Goal: Information Seeking & Learning: Learn about a topic

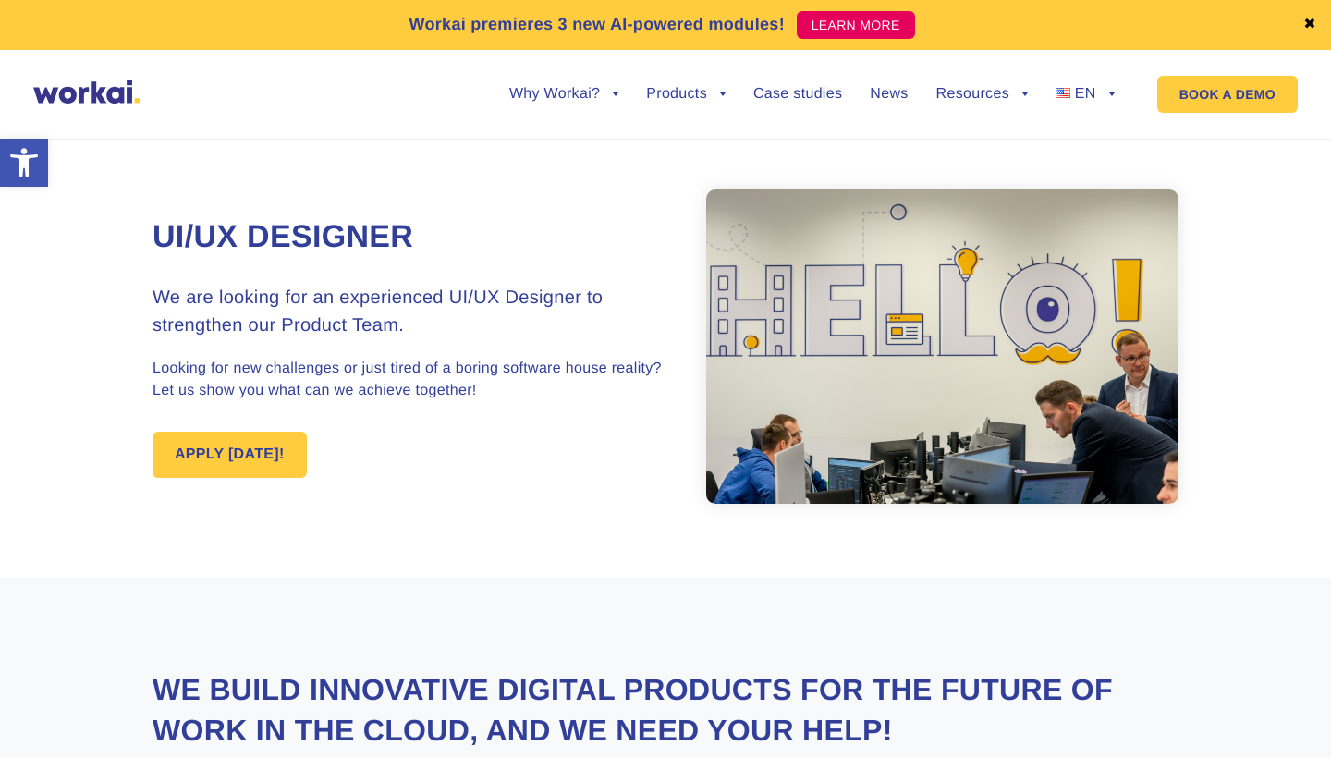
click at [1310, 18] on link "✖" at bounding box center [1310, 25] width 13 height 15
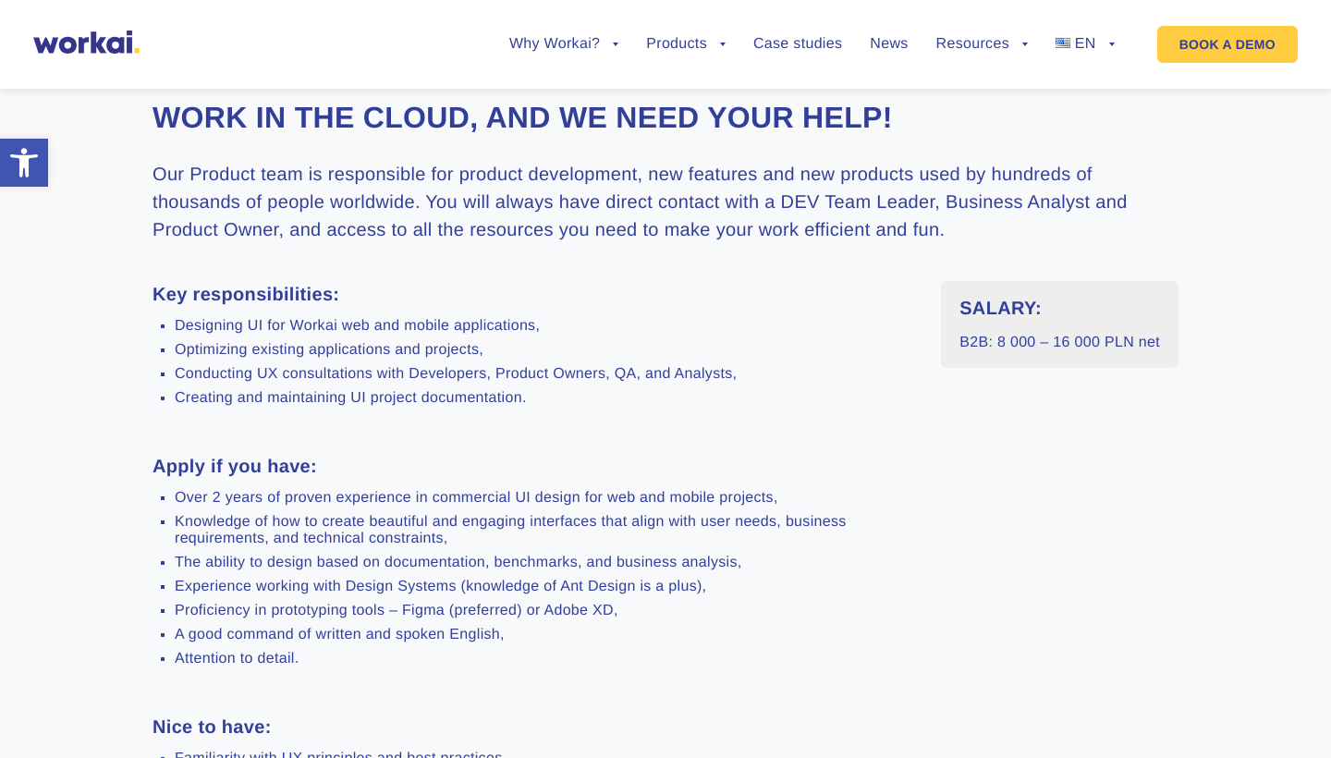
scroll to position [599, 0]
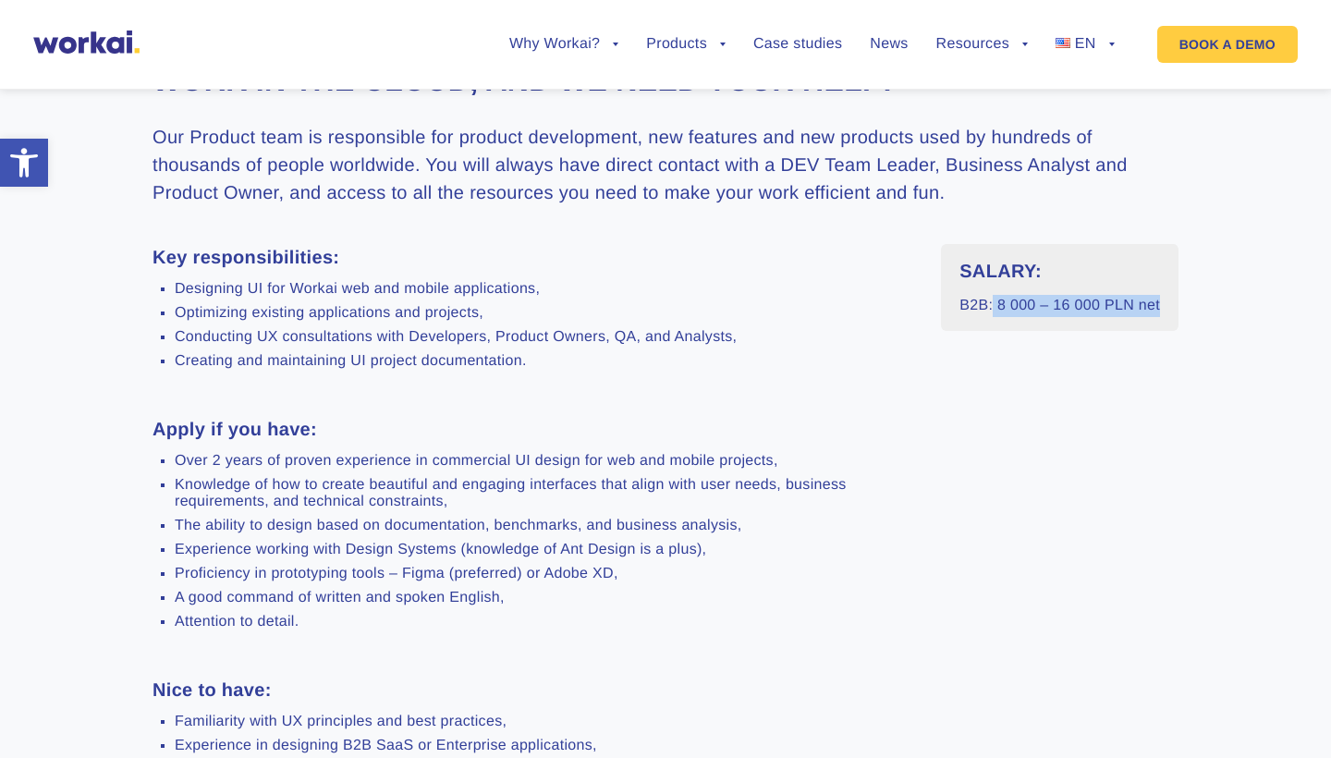
drag, startPoint x: 991, startPoint y: 307, endPoint x: 1208, endPoint y: 303, distance: 217.3
click at [1208, 303] on section "We build innovative digital products for the future of work in the Cloud, and w…" at bounding box center [665, 563] width 1331 height 1270
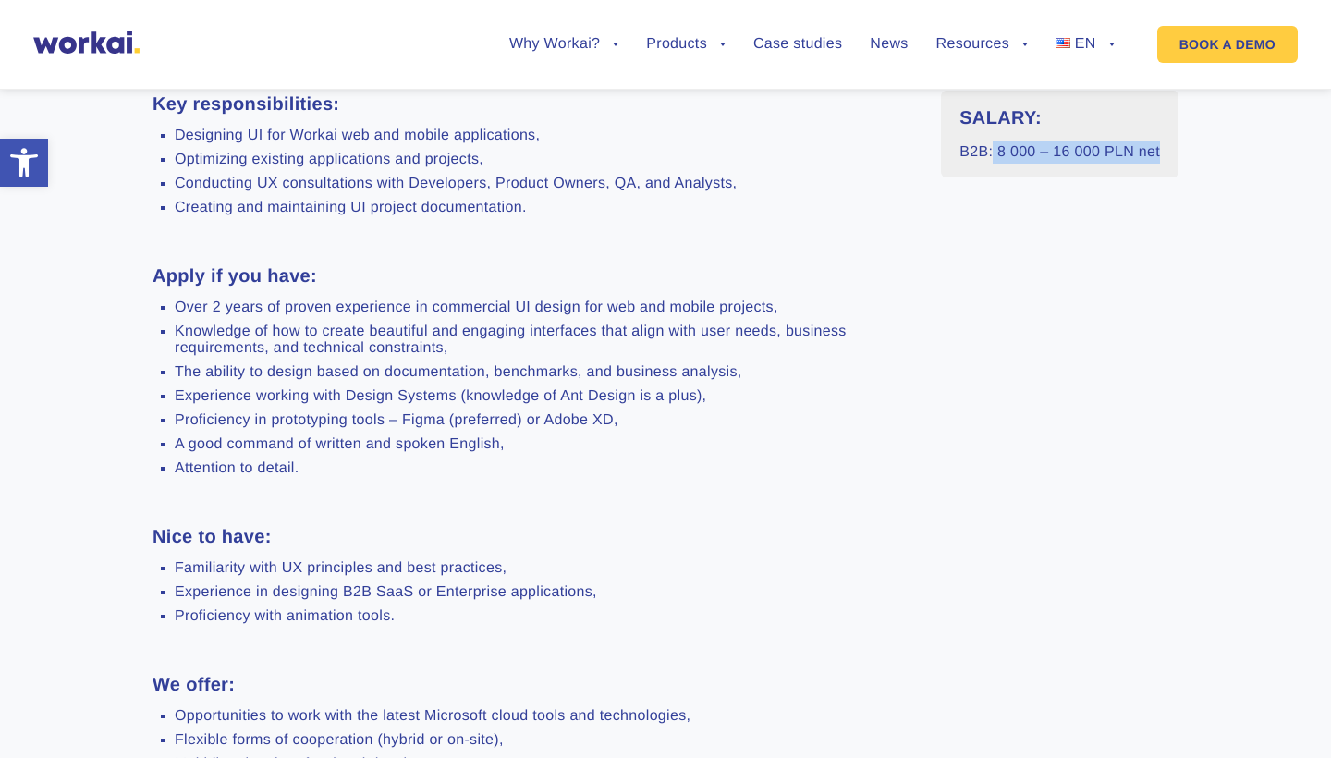
scroll to position [752, 0]
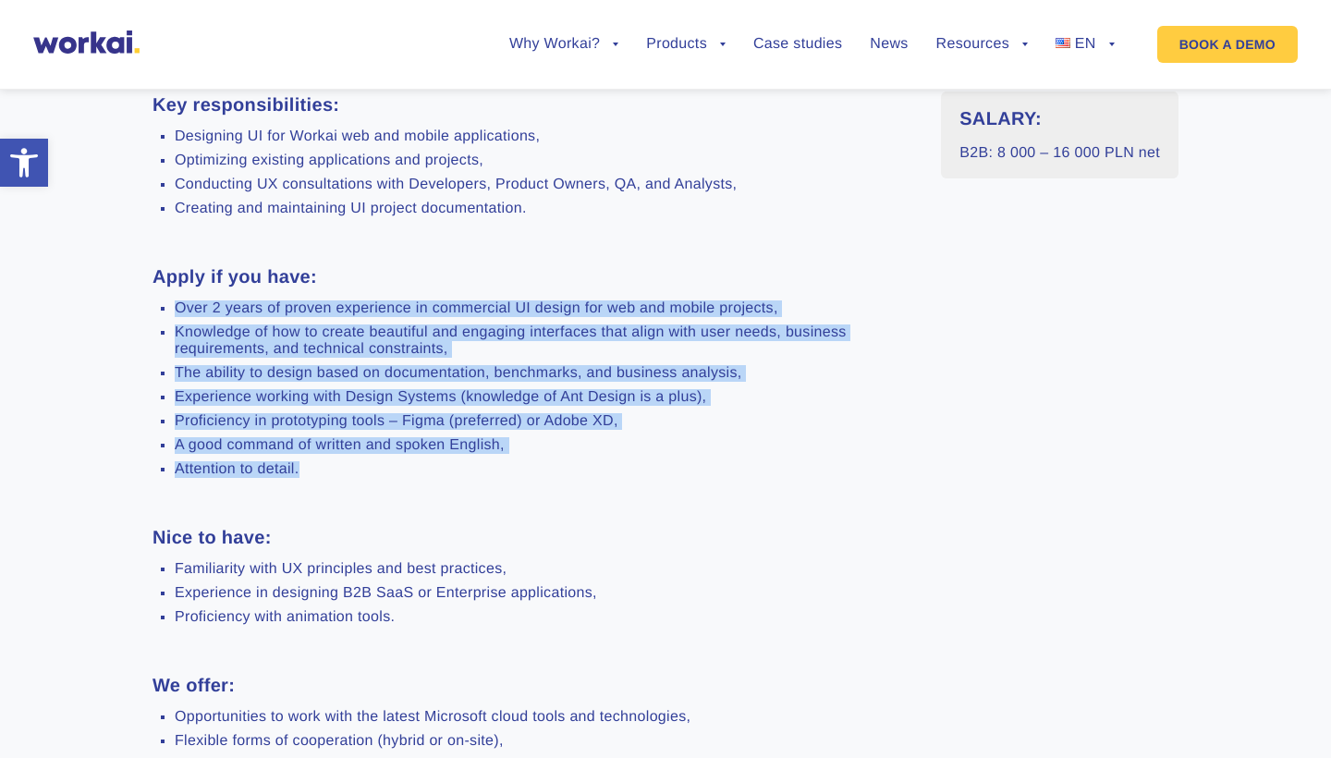
drag, startPoint x: 312, startPoint y: 472, endPoint x: 173, endPoint y: 309, distance: 214.5
click at [173, 309] on ul "Over 2 years of proven experience in commercial UI design for web and mobile pr…" at bounding box center [533, 389] width 761 height 178
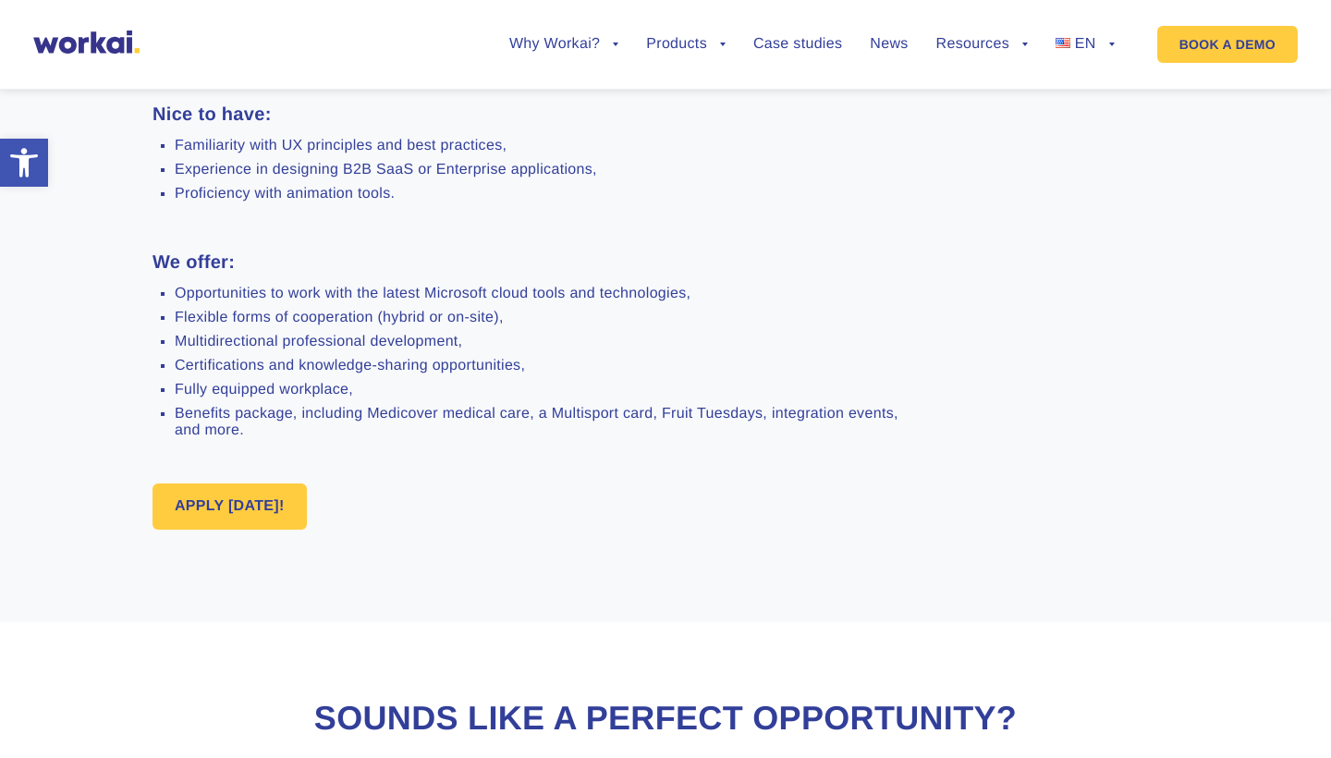
click at [353, 373] on li "Certifications and knowledge-sharing opportunities," at bounding box center [544, 366] width 739 height 17
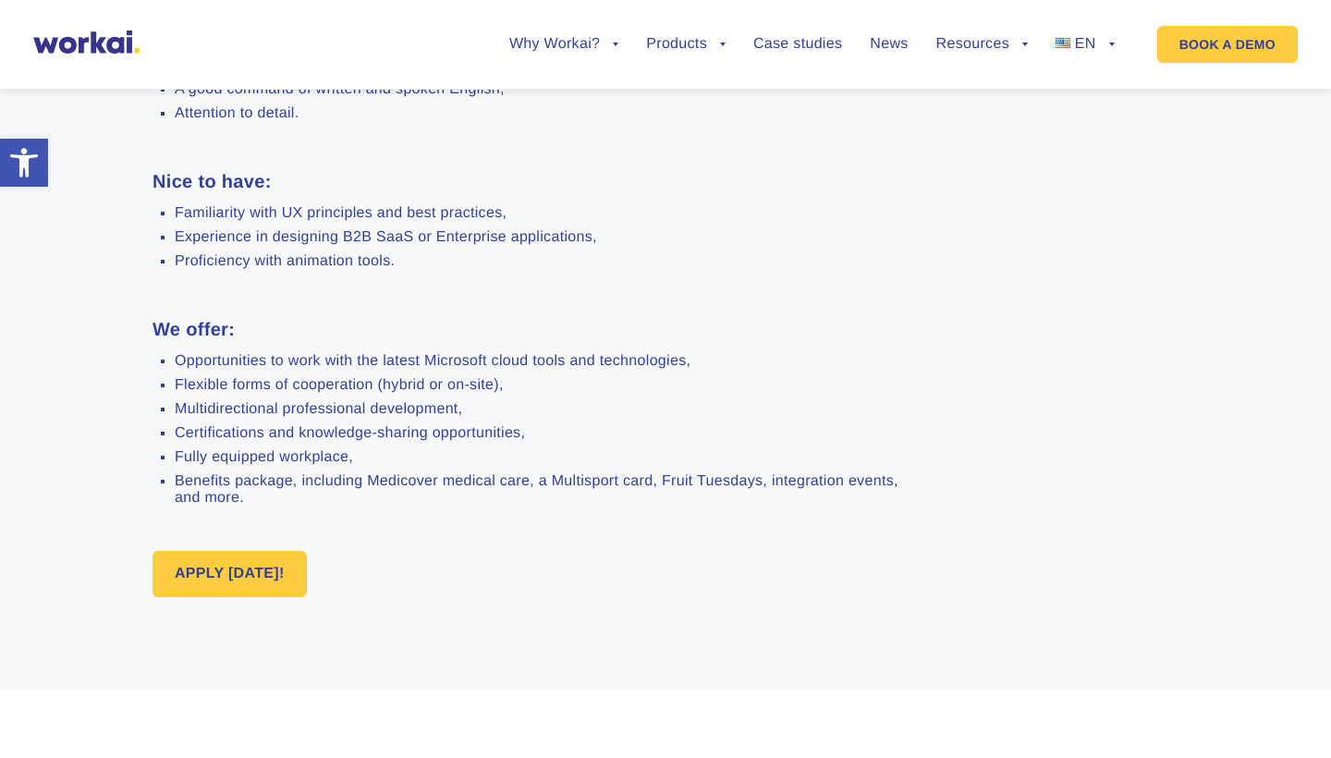
scroll to position [1107, 0]
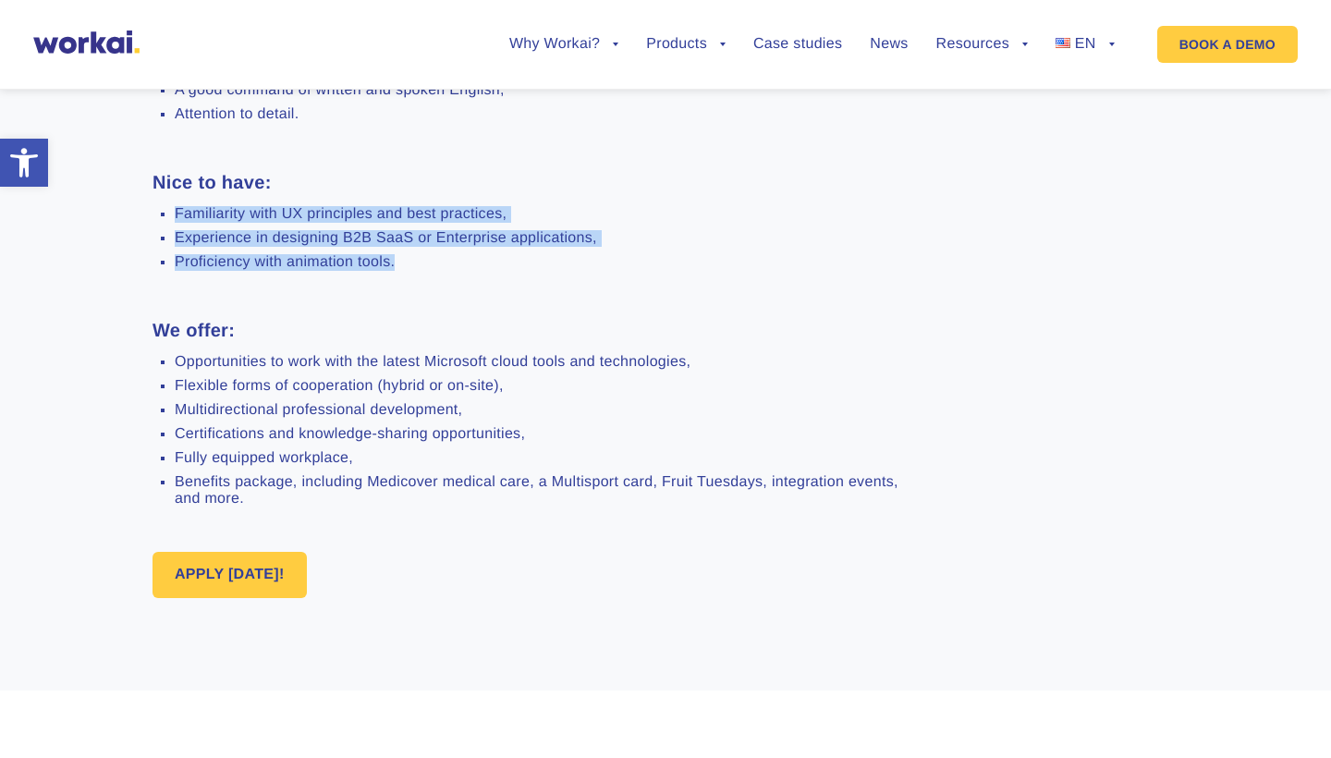
drag, startPoint x: 425, startPoint y: 258, endPoint x: 175, endPoint y: 212, distance: 254.8
click at [175, 212] on ul "Familiarity with UX principles and best practices, Experience in designing B2B …" at bounding box center [533, 238] width 761 height 65
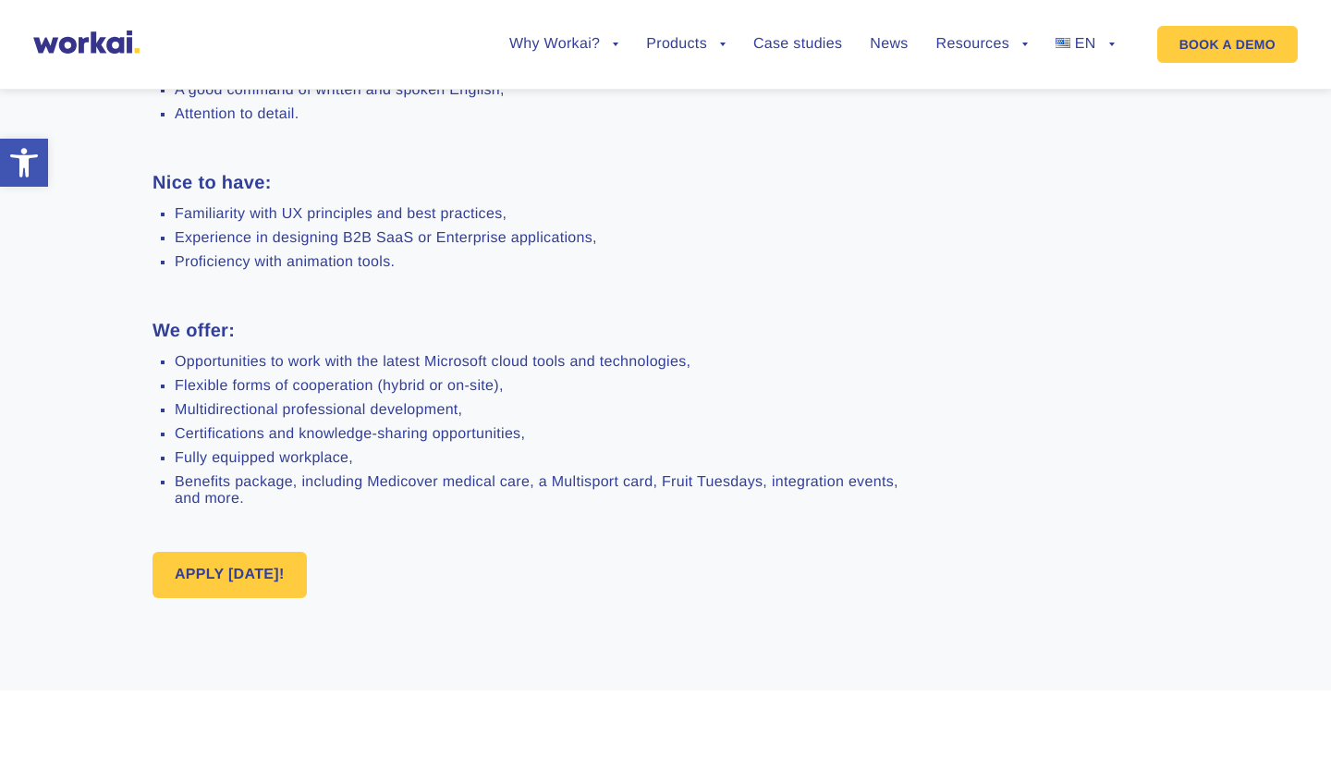
click at [288, 497] on li "Benefits package, including Medicover medical care, a Multisport card, Fruit Tu…" at bounding box center [544, 490] width 739 height 33
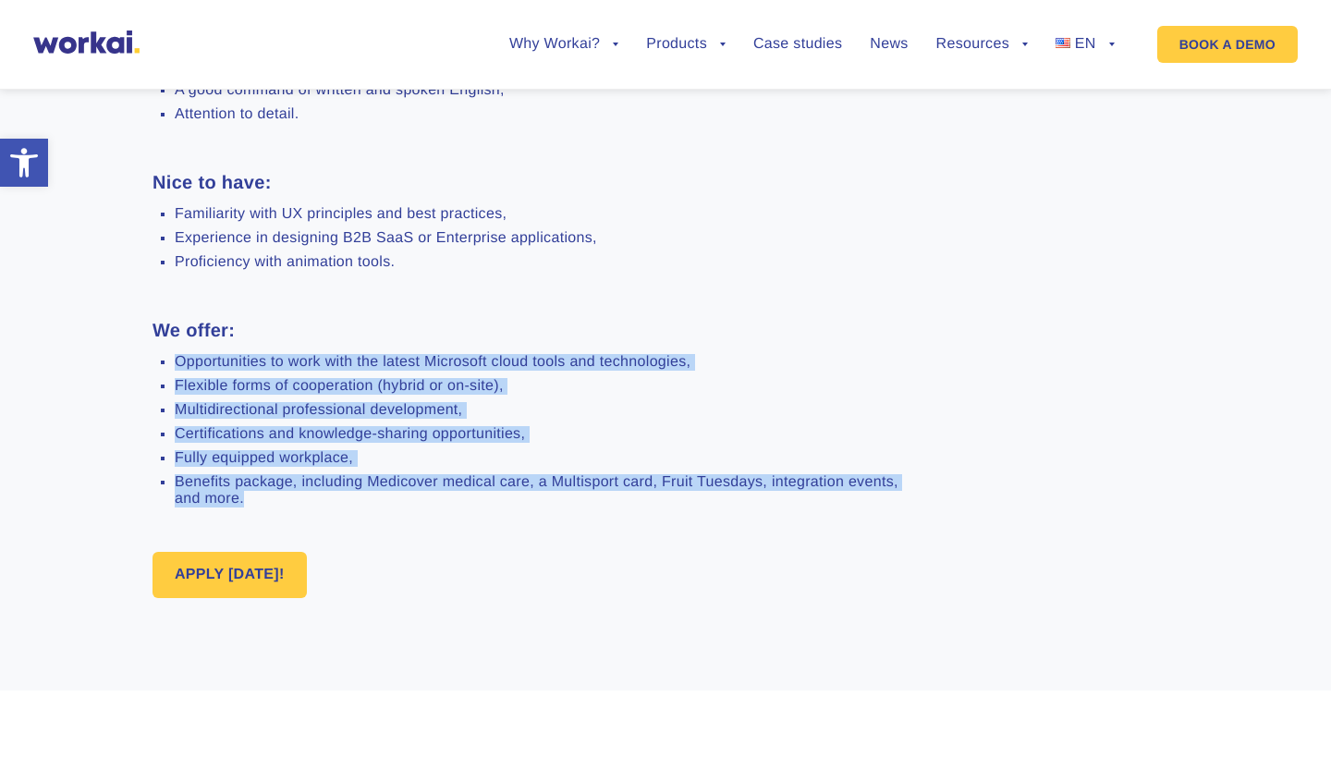
drag, startPoint x: 288, startPoint y: 497, endPoint x: 170, endPoint y: 355, distance: 184.5
click at [170, 355] on ul "Opportunities to work with the latest Microsoft cloud tools and technologies, F…" at bounding box center [533, 430] width 761 height 153
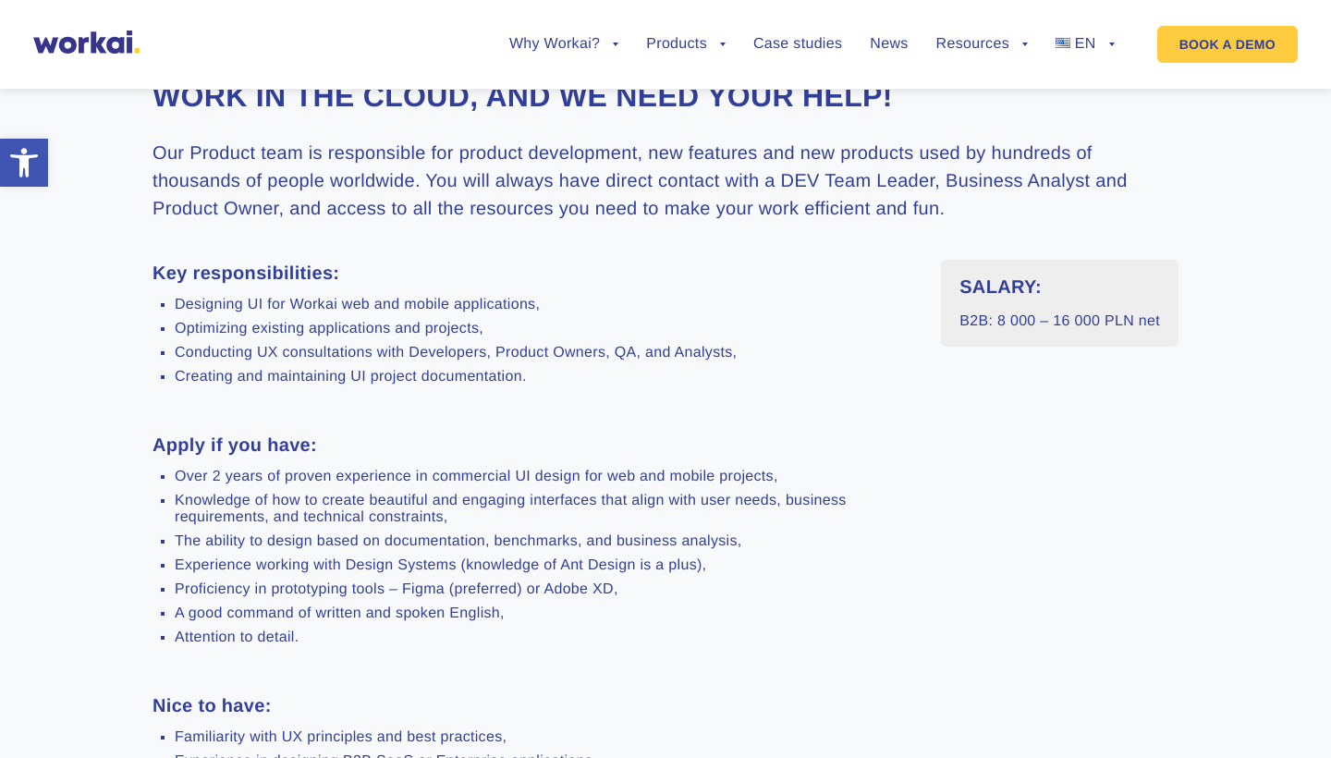
scroll to position [571, 0]
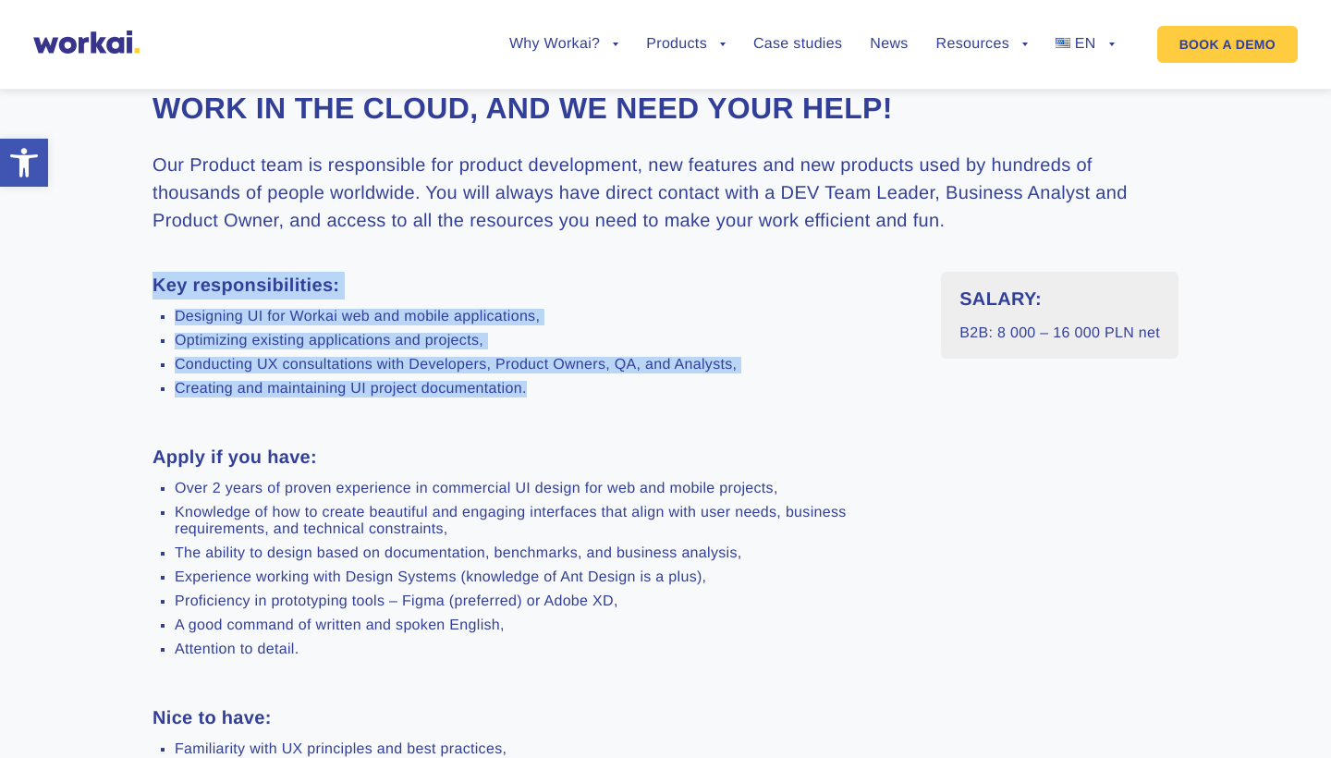
drag, startPoint x: 571, startPoint y: 394, endPoint x: 133, endPoint y: 280, distance: 452.7
click at [131, 280] on section "We build innovative digital products for the future of work in the Cloud, and w…" at bounding box center [665, 591] width 1331 height 1270
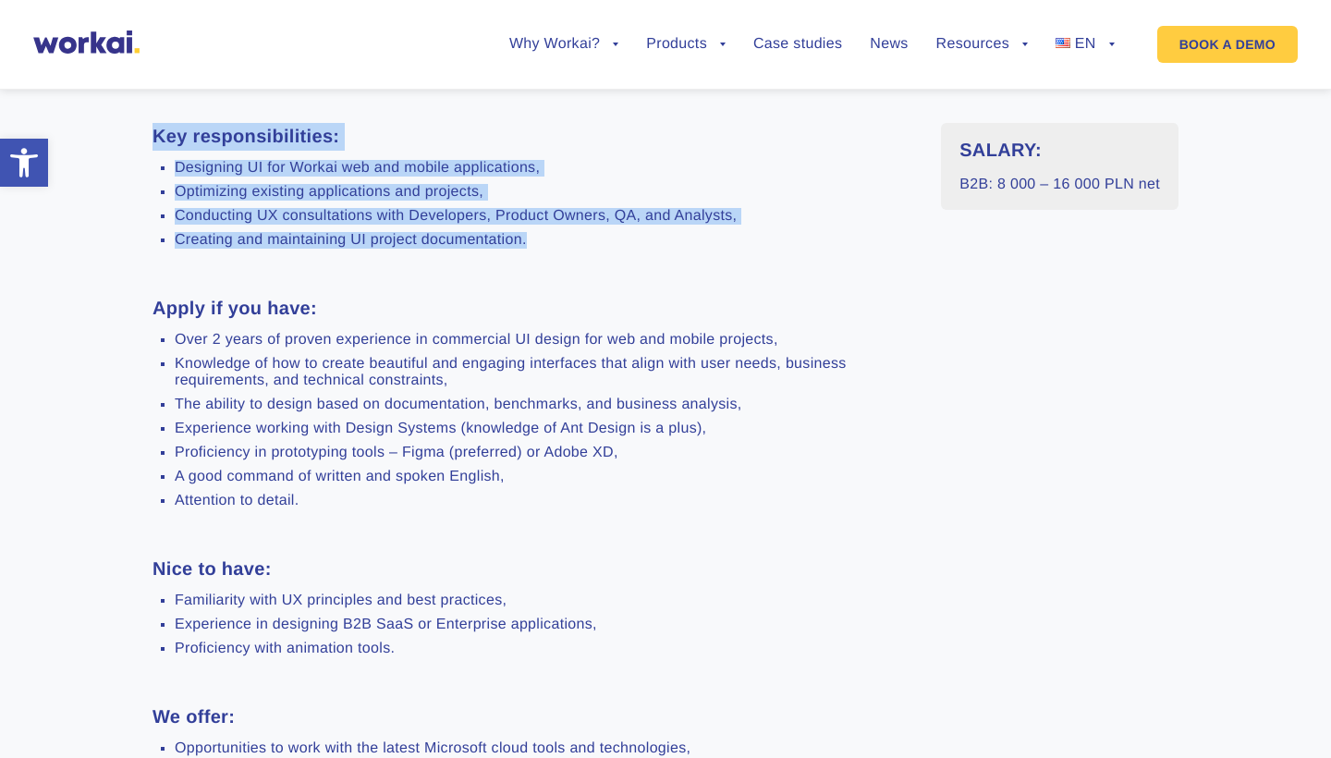
scroll to position [727, 0]
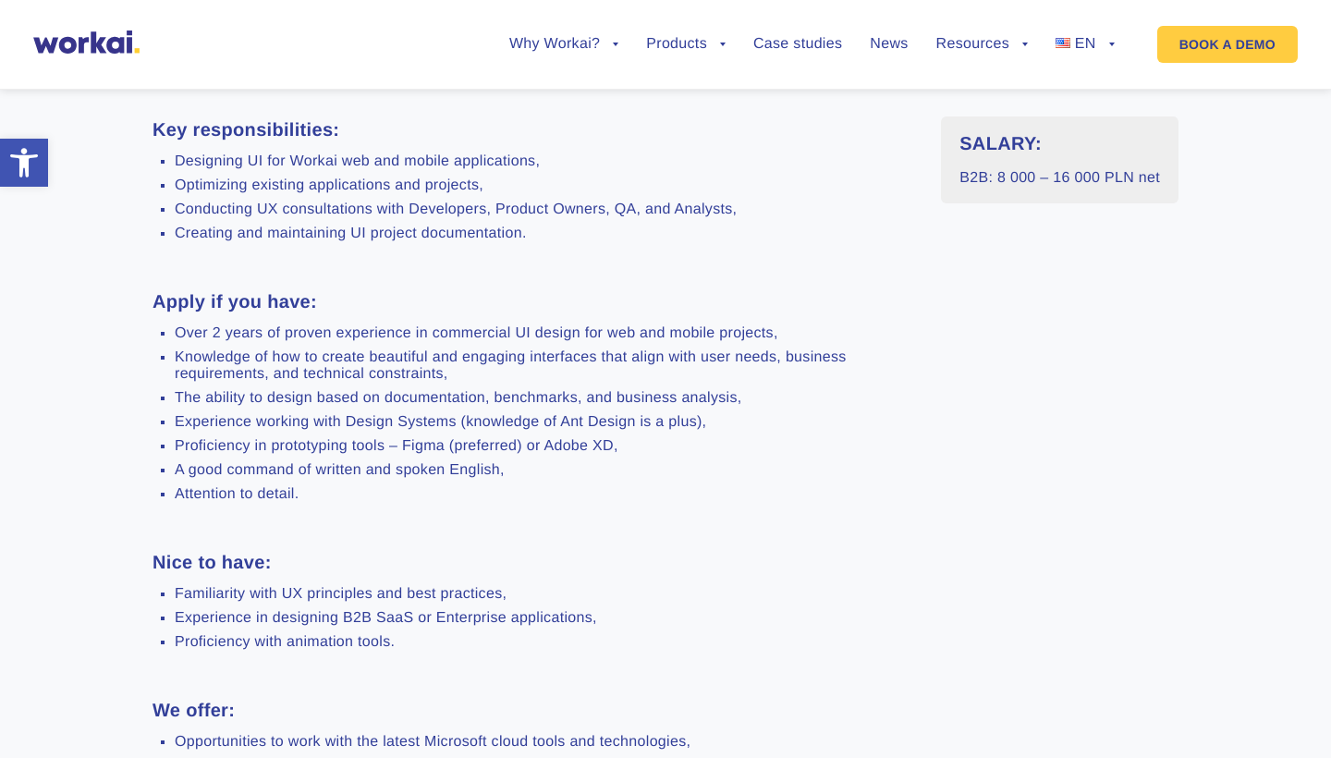
click at [178, 170] on ul "Designing UI for Workai web and mobile applications, Optimizing existing applic…" at bounding box center [533, 197] width 761 height 89
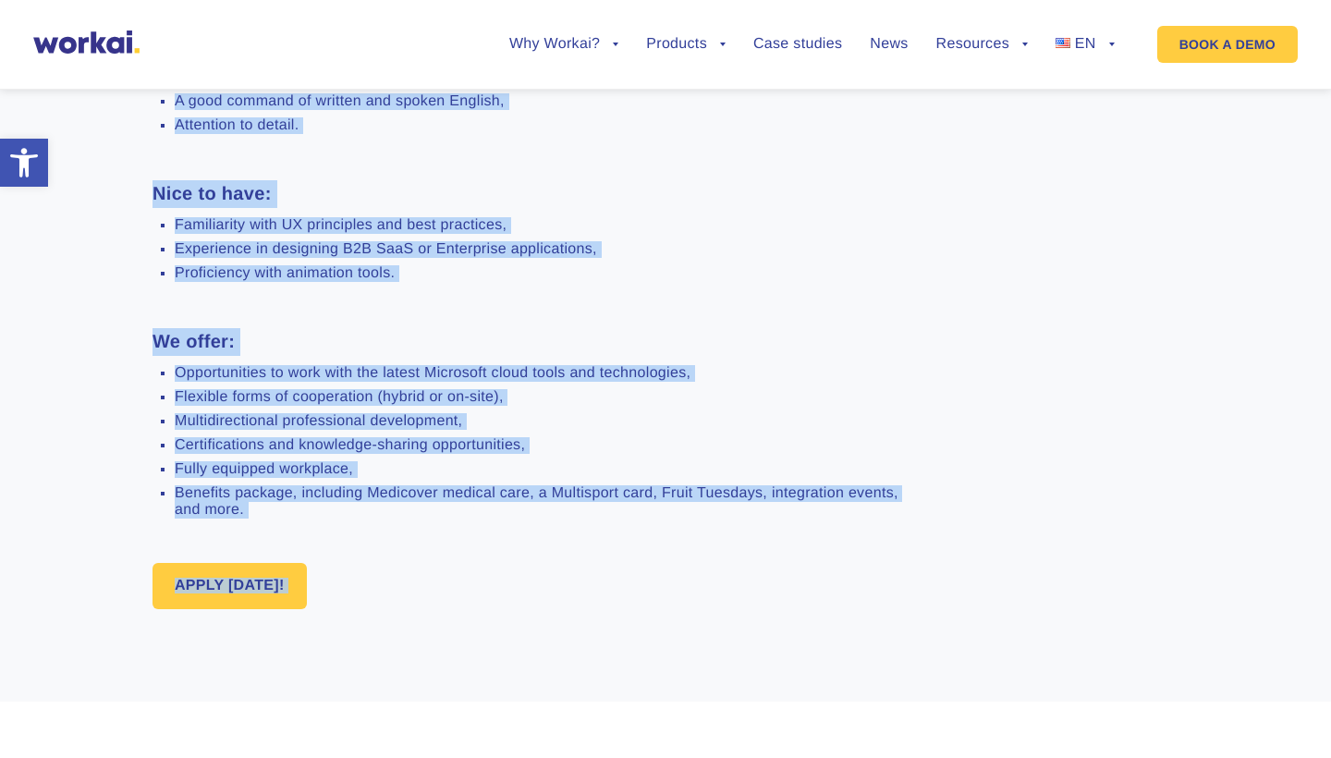
scroll to position [1113, 0]
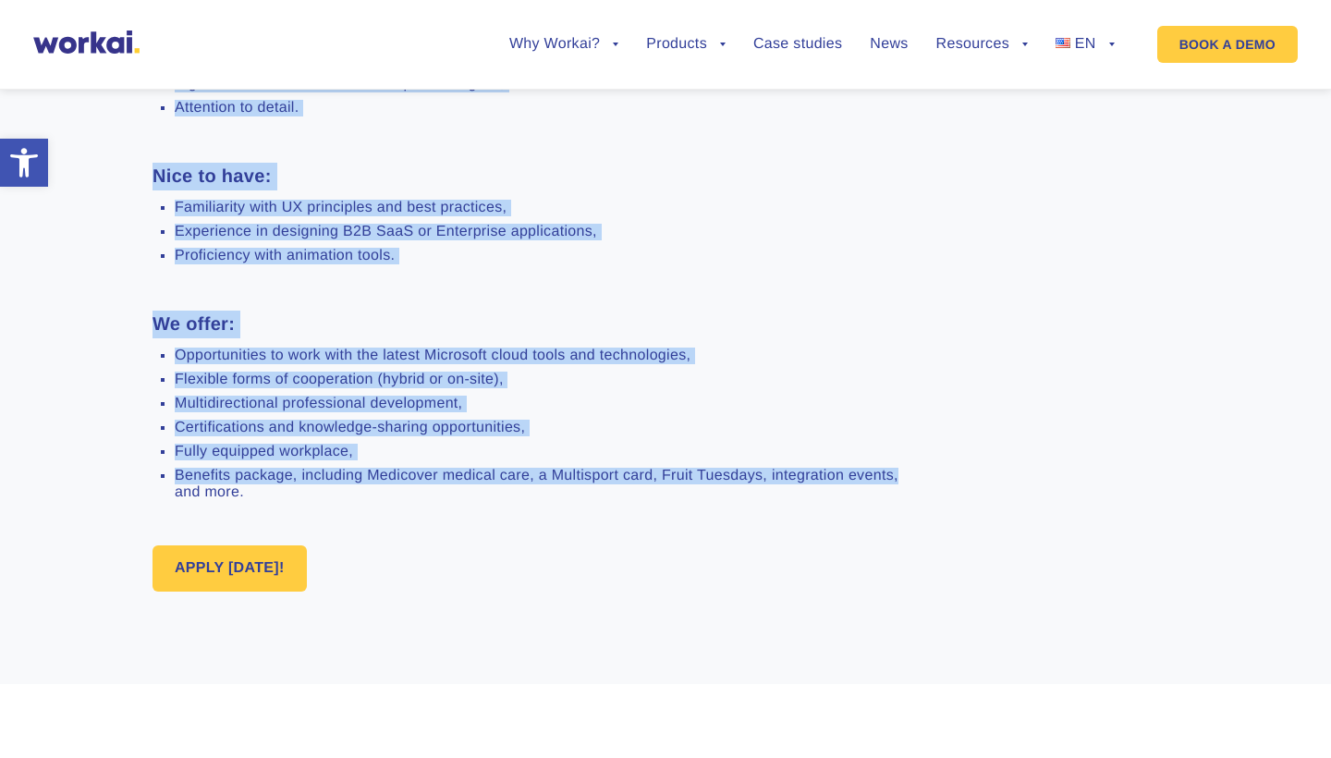
drag, startPoint x: 132, startPoint y: 187, endPoint x: 904, endPoint y: 479, distance: 825.4
click at [904, 479] on section "We build innovative digital products for the future of work in the Cloud, and w…" at bounding box center [665, 49] width 1331 height 1270
drag, startPoint x: 904, startPoint y: 479, endPoint x: 802, endPoint y: 505, distance: 105.8
click at [802, 505] on div "Key responsibilities: Designing UI for Workai web and mobile applications, Opti…" at bounding box center [533, 123] width 761 height 786
copy div "Lo ipsum dolorsitam consect adipisci eli sed doeius te inci ut lab Etdol, mag a…"
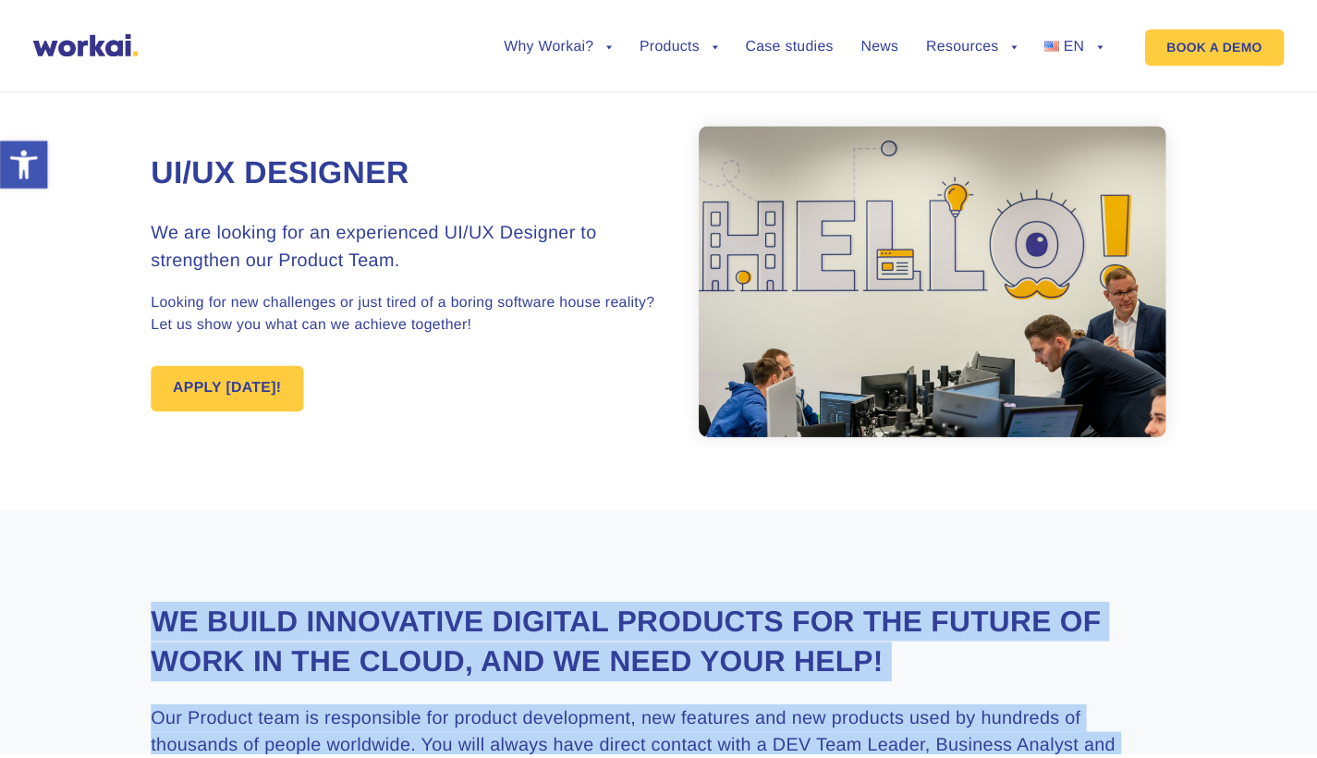
scroll to position [23, 0]
